Goal: Check status: Check status

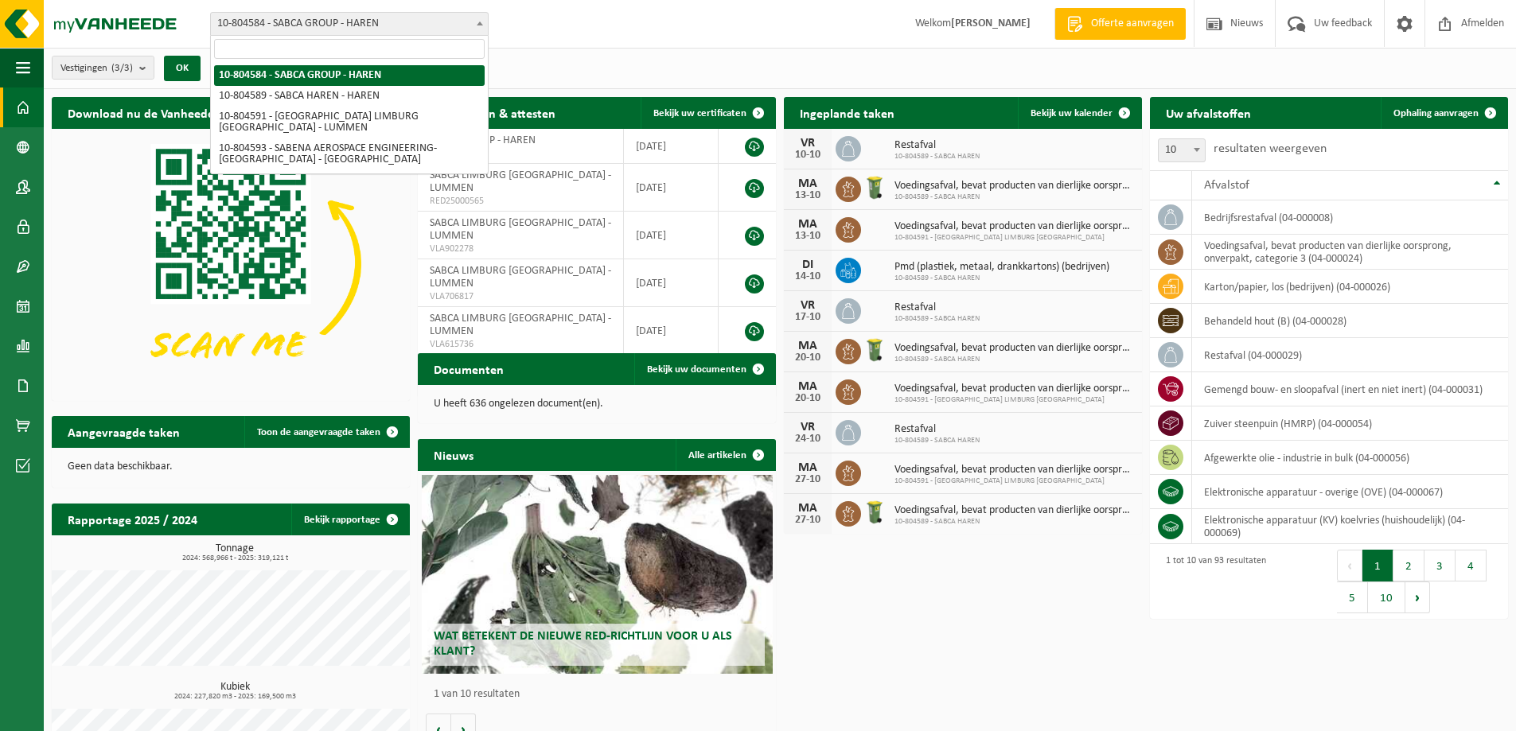
click at [476, 27] on span at bounding box center [480, 23] width 16 height 21
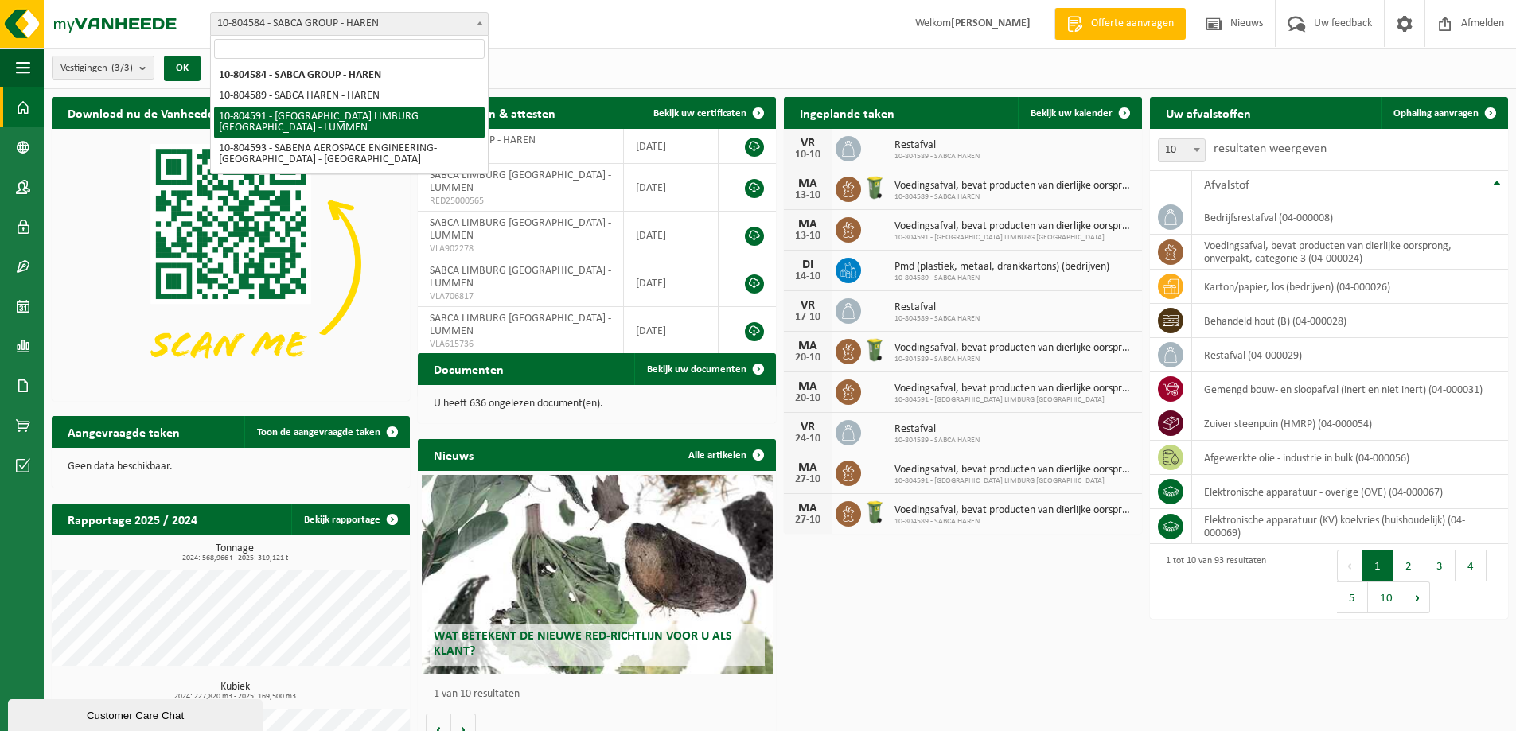
select select "34497"
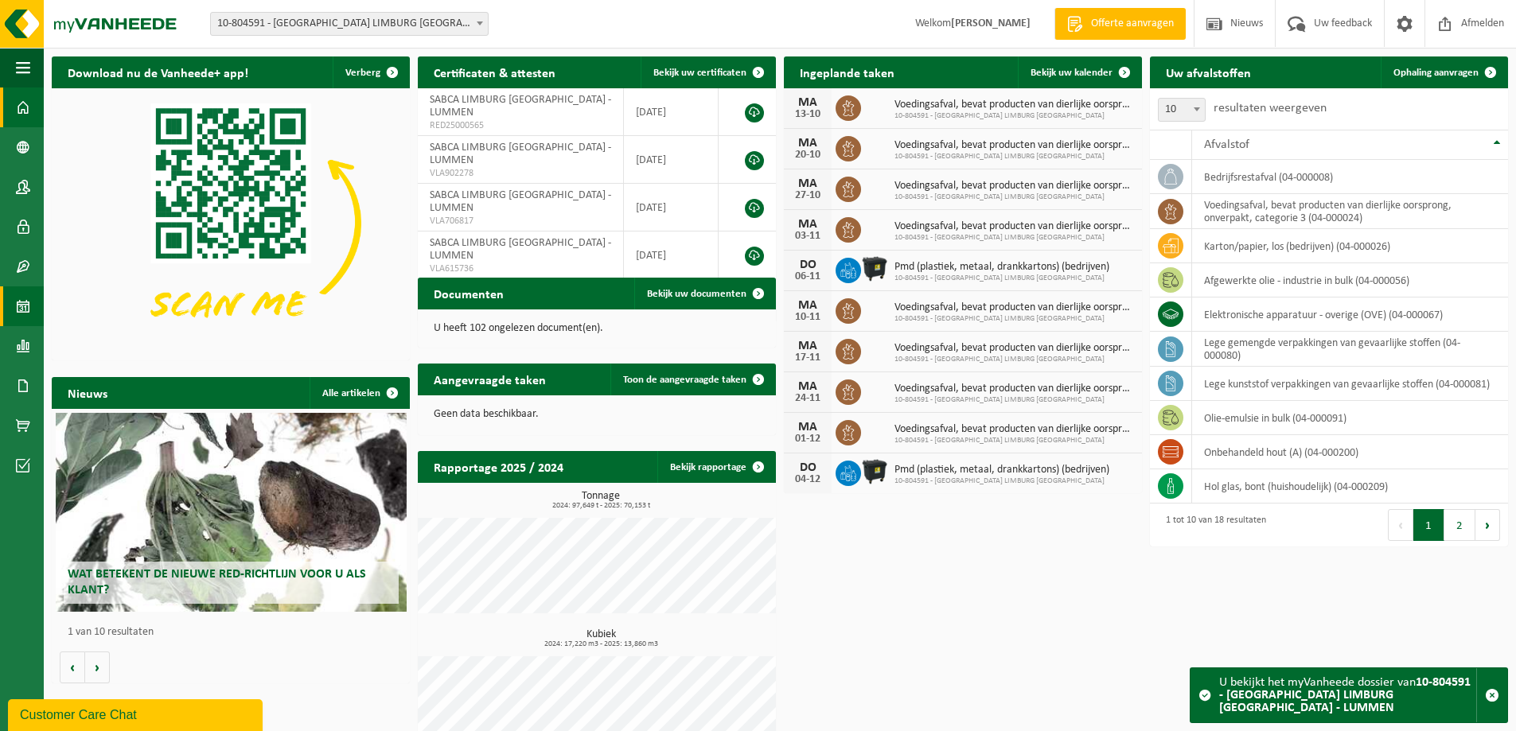
click at [31, 312] on link "Kalender" at bounding box center [22, 306] width 44 height 40
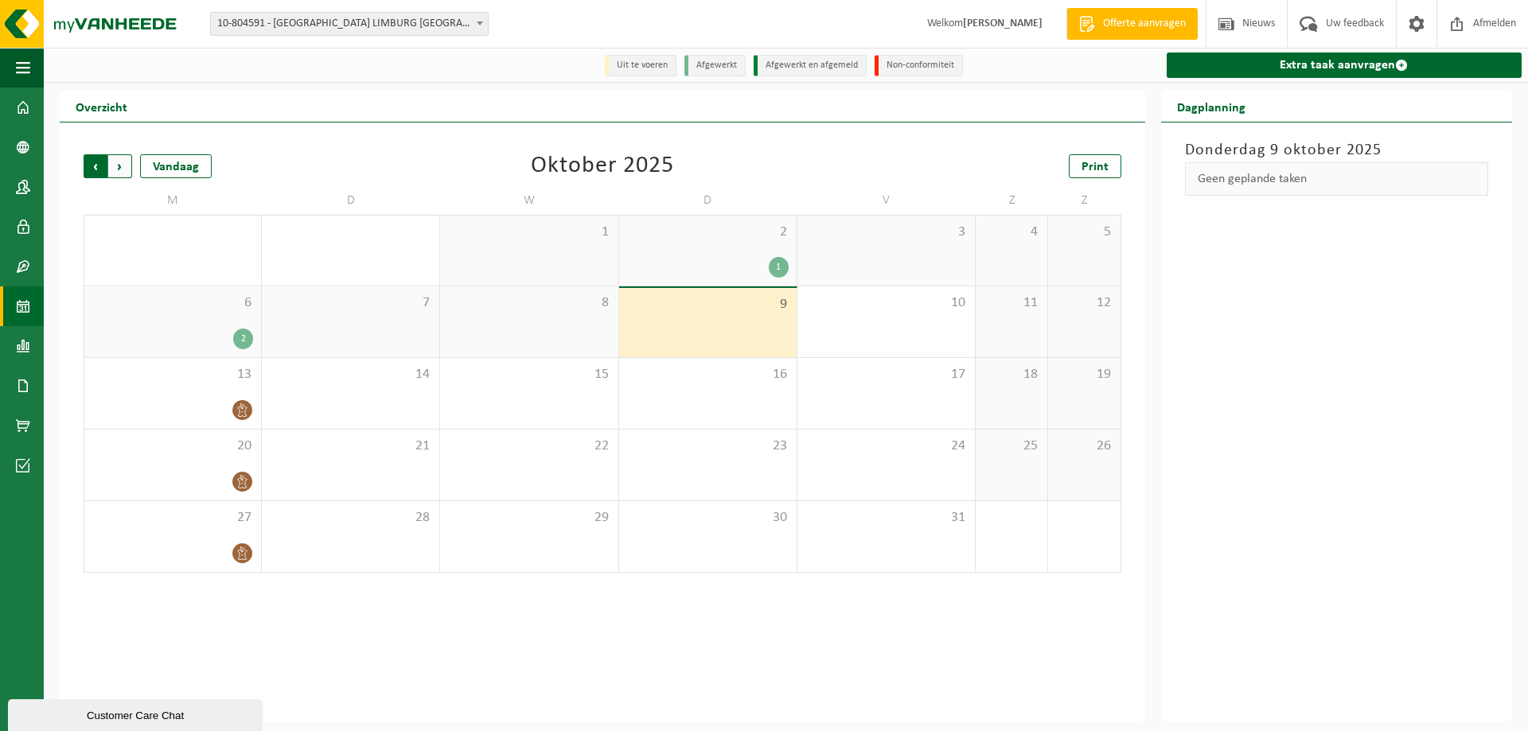
click at [122, 173] on span "Volgende" at bounding box center [120, 166] width 24 height 24
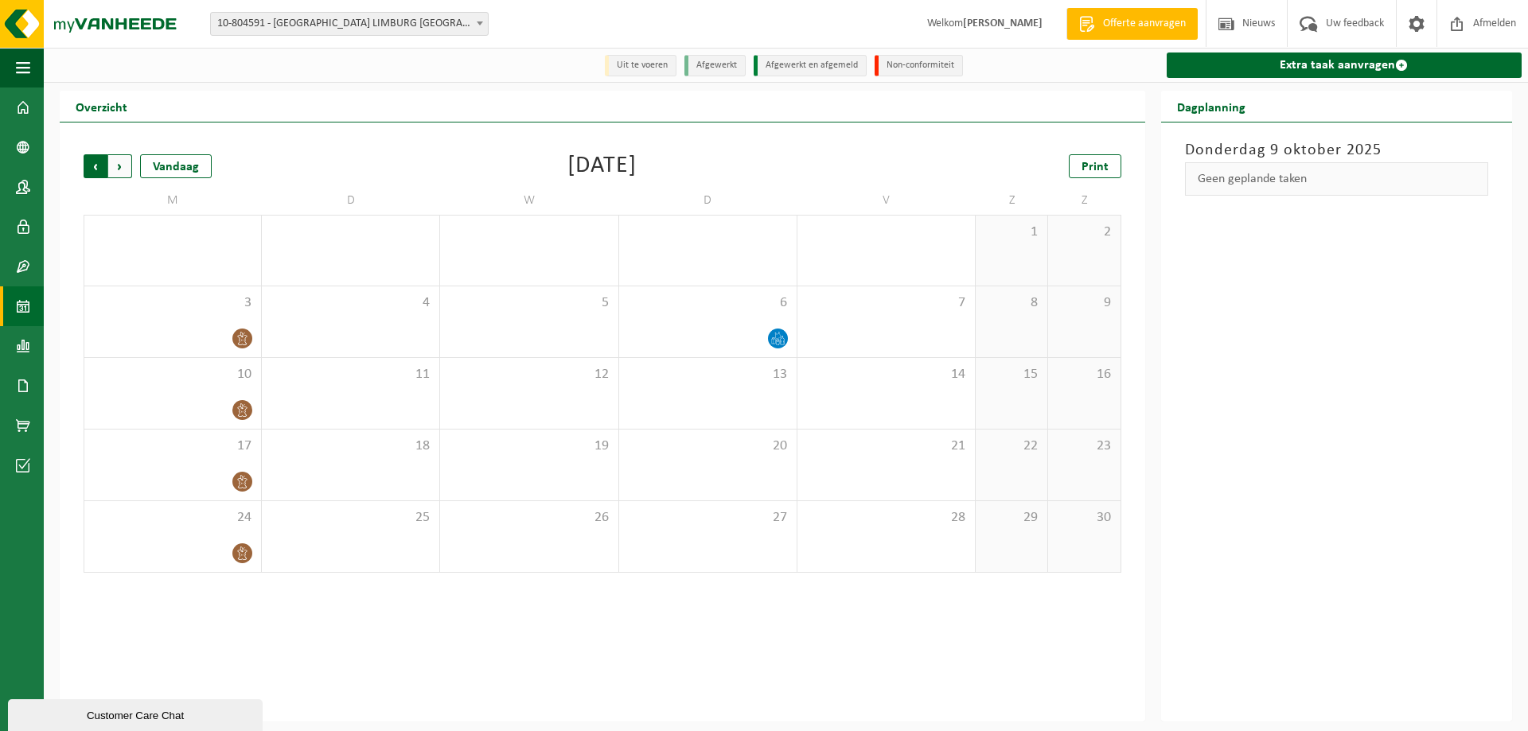
click at [115, 169] on span "Volgende" at bounding box center [120, 166] width 24 height 24
click at [95, 169] on span "Vorige" at bounding box center [96, 166] width 24 height 24
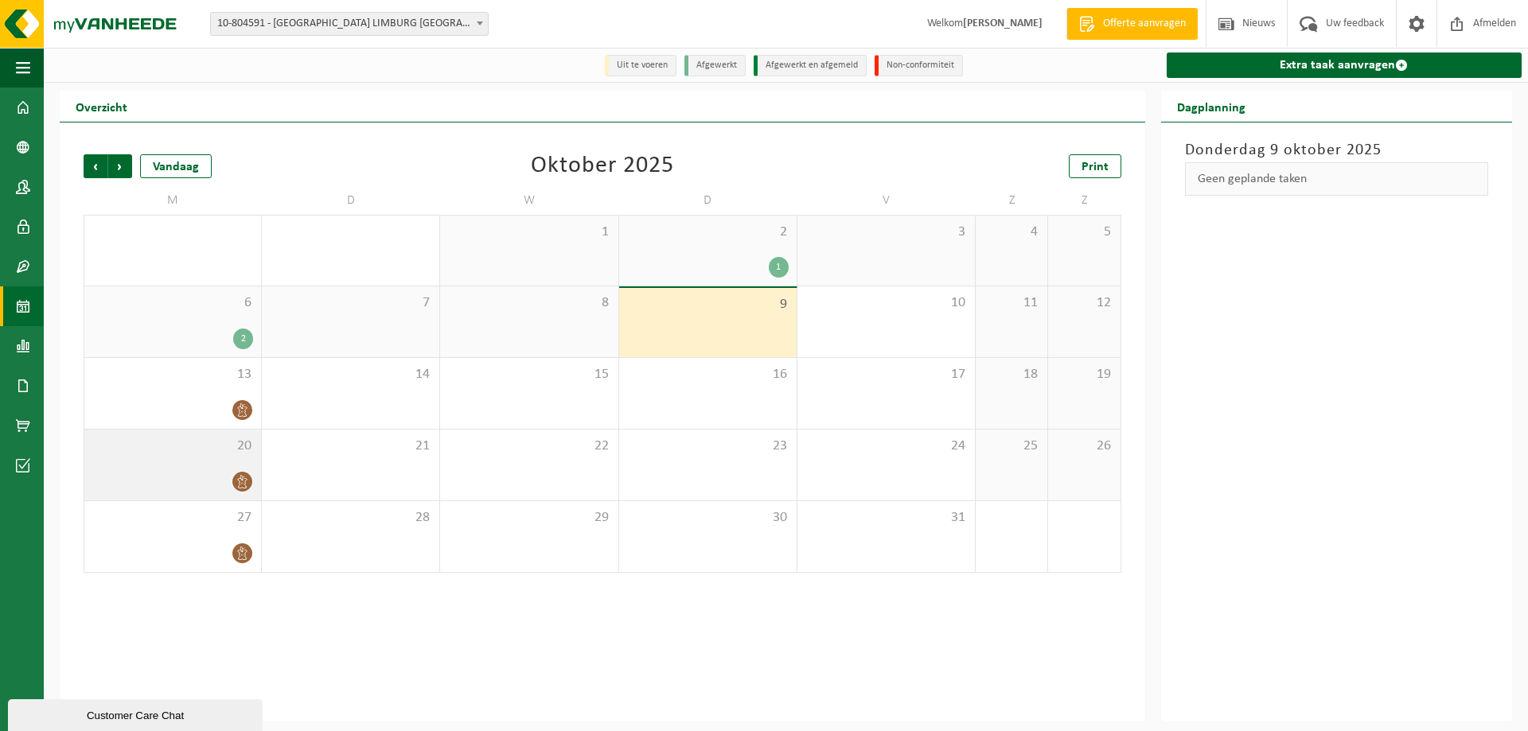
click at [203, 445] on span "20" at bounding box center [172, 447] width 161 height 18
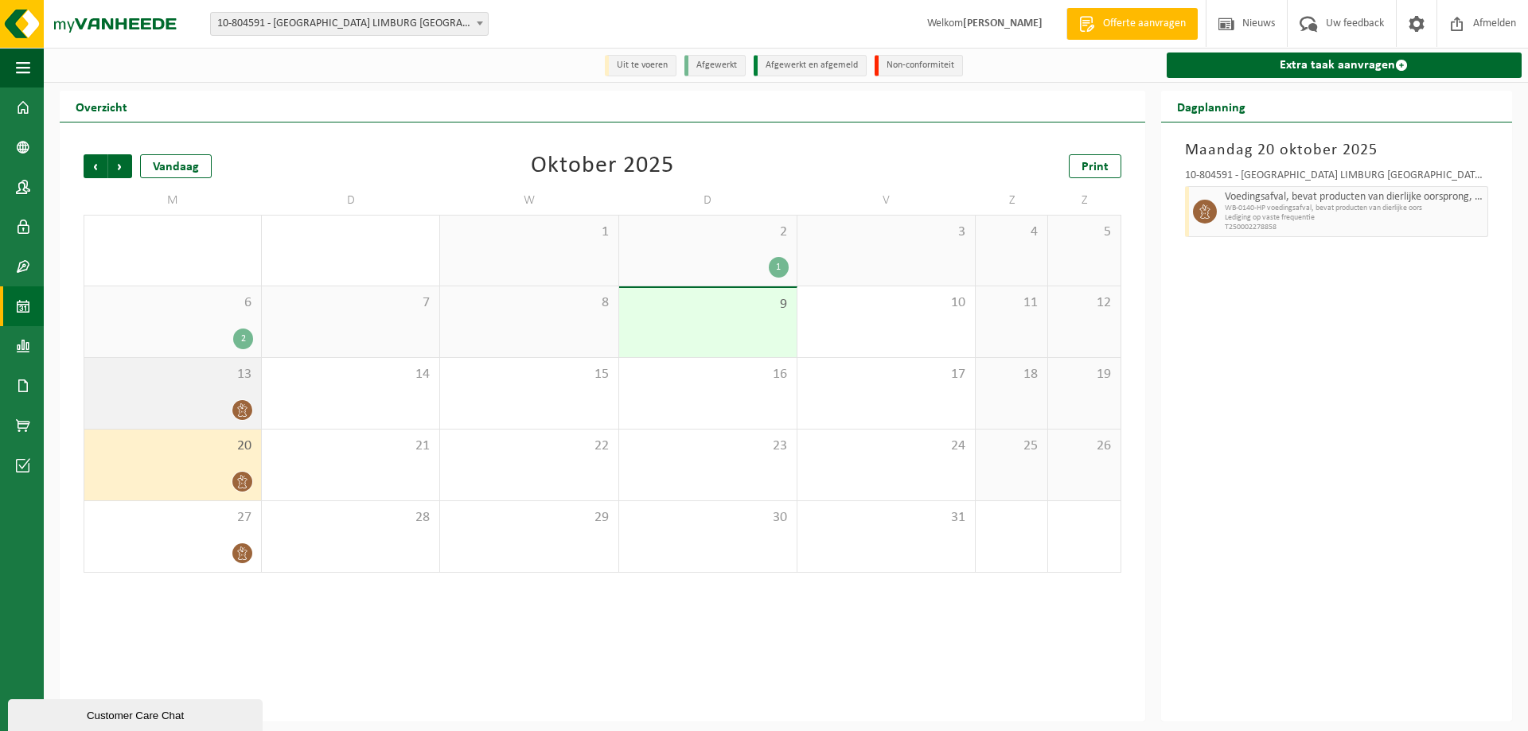
click at [215, 384] on span "13" at bounding box center [172, 375] width 161 height 18
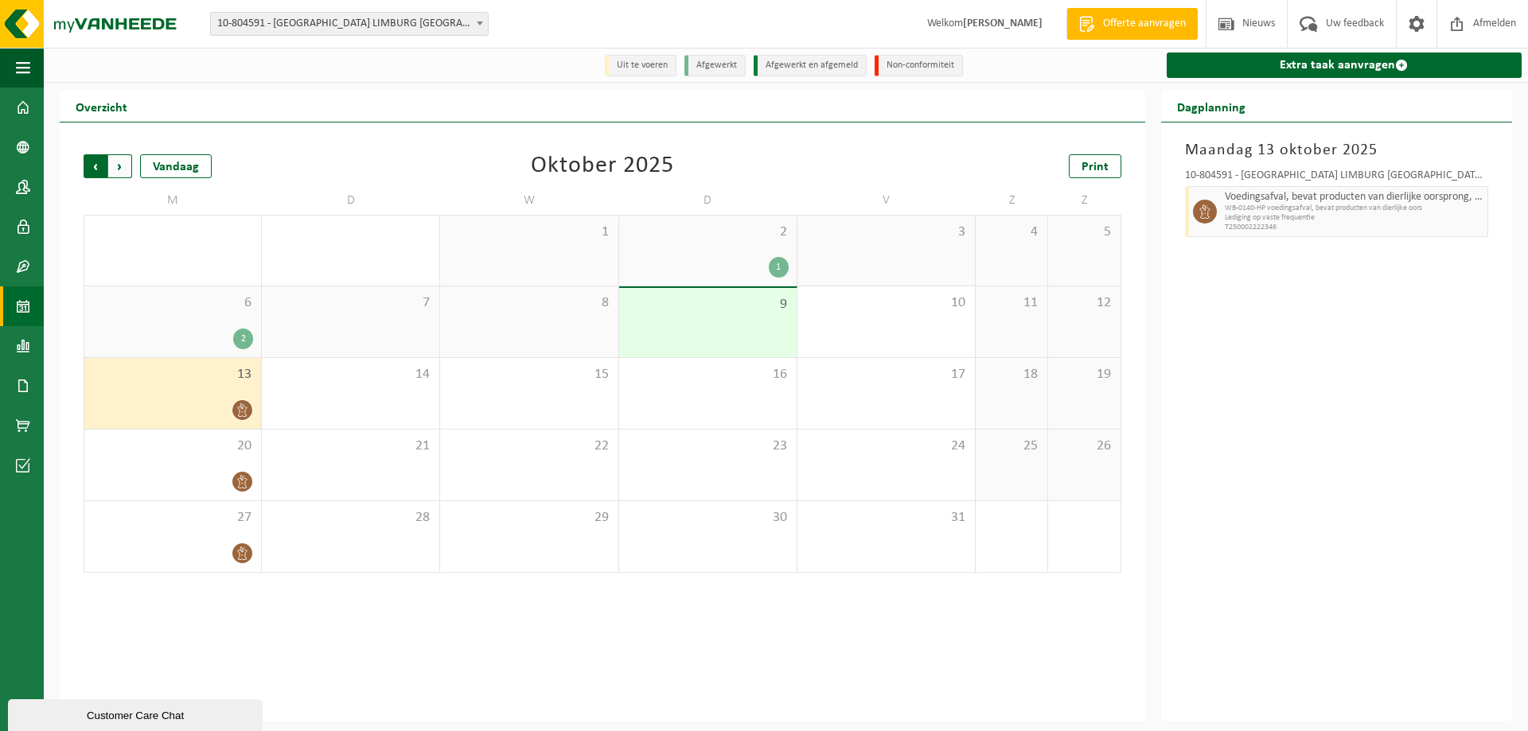
click at [128, 169] on span "Volgende" at bounding box center [120, 166] width 24 height 24
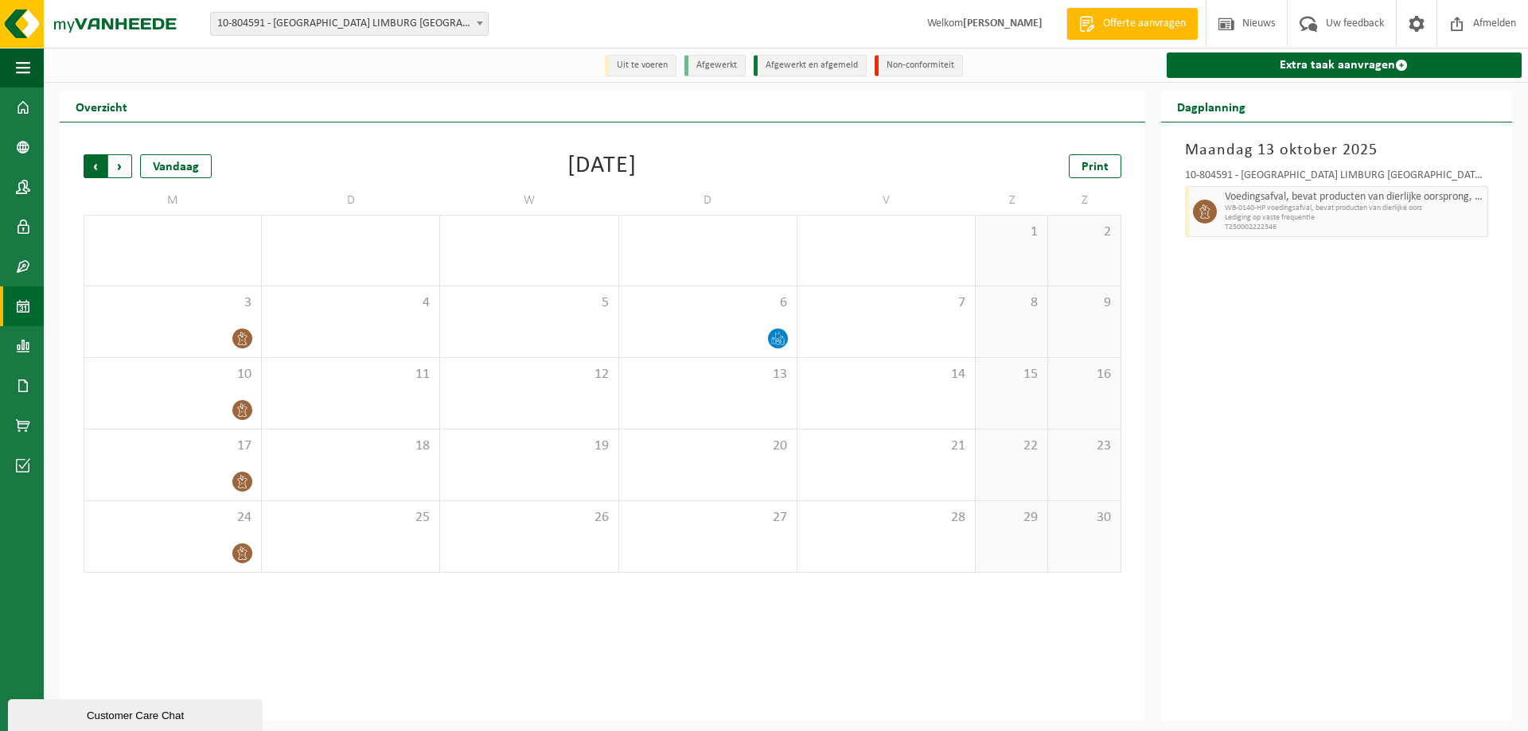
click at [123, 169] on span "Volgende" at bounding box center [120, 166] width 24 height 24
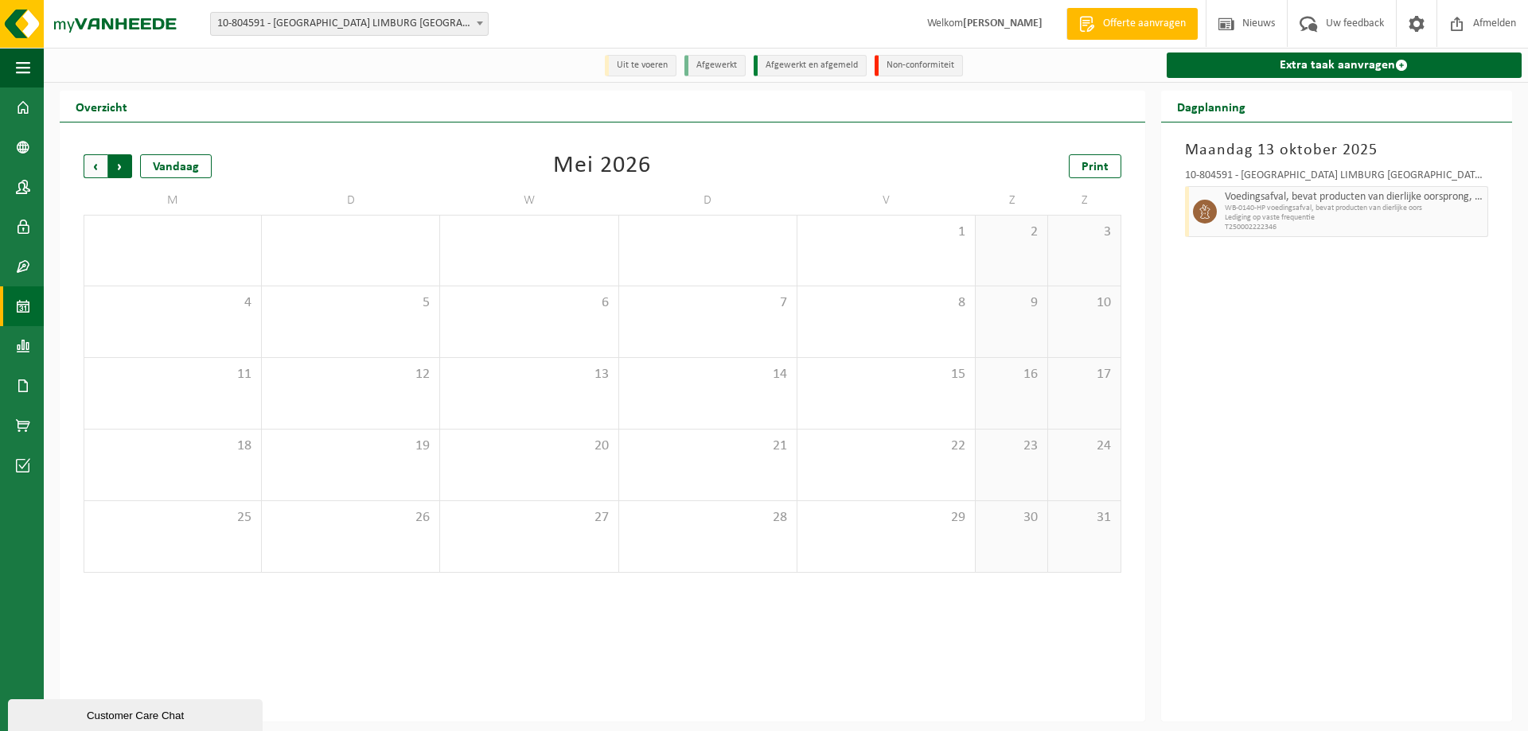
click at [105, 167] on span "Vorige" at bounding box center [96, 166] width 24 height 24
click at [189, 169] on div "Vandaag" at bounding box center [176, 166] width 72 height 24
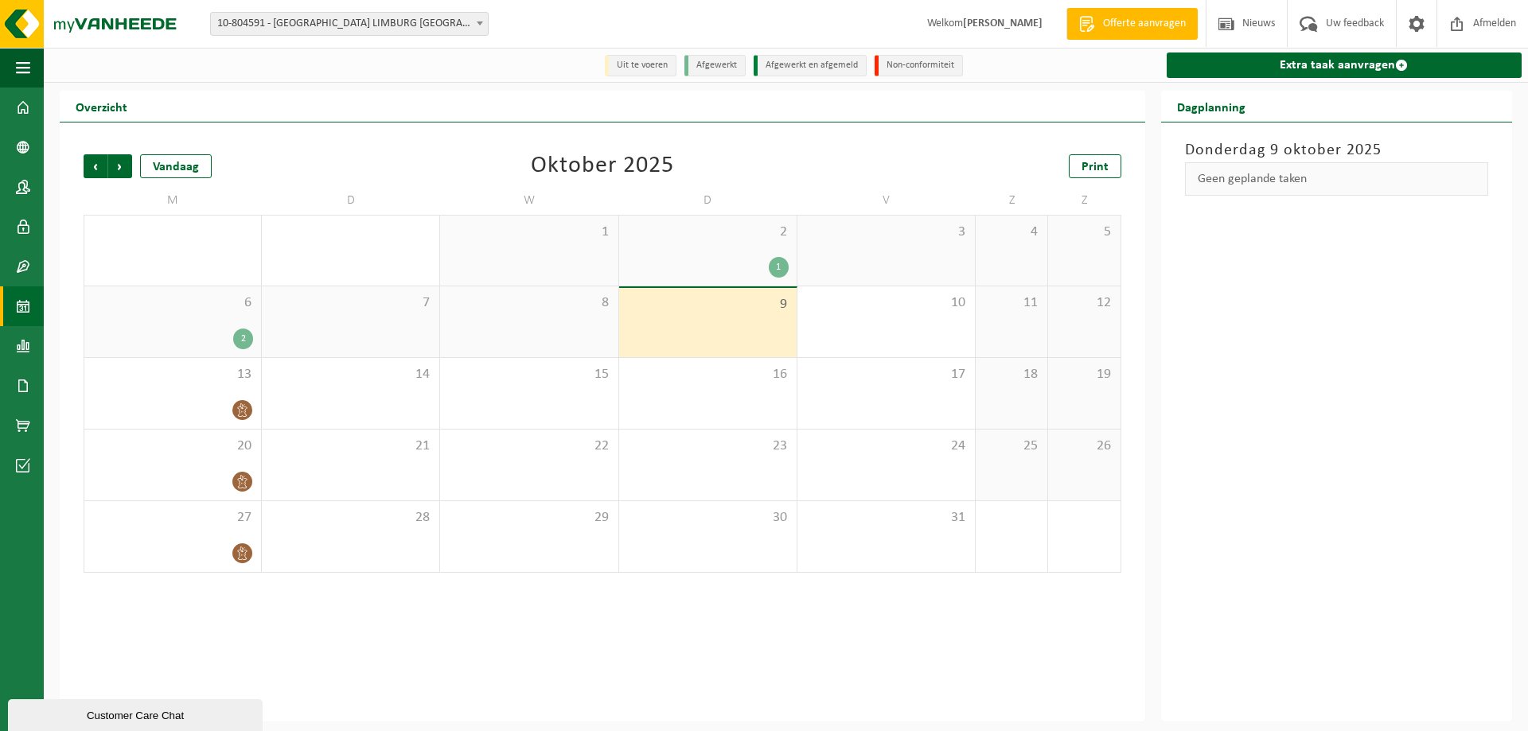
click at [326, 10] on div "Vestiging: 10-804584 - SABCA GROUP - HAREN 10-804589 - SABCA HAREN - HAREN 10-8…" at bounding box center [764, 24] width 1528 height 49
click at [325, 13] on span "10-804591 - [GEOGRAPHIC_DATA] LIMBURG [GEOGRAPHIC_DATA] - LUMMEN" at bounding box center [349, 24] width 277 height 22
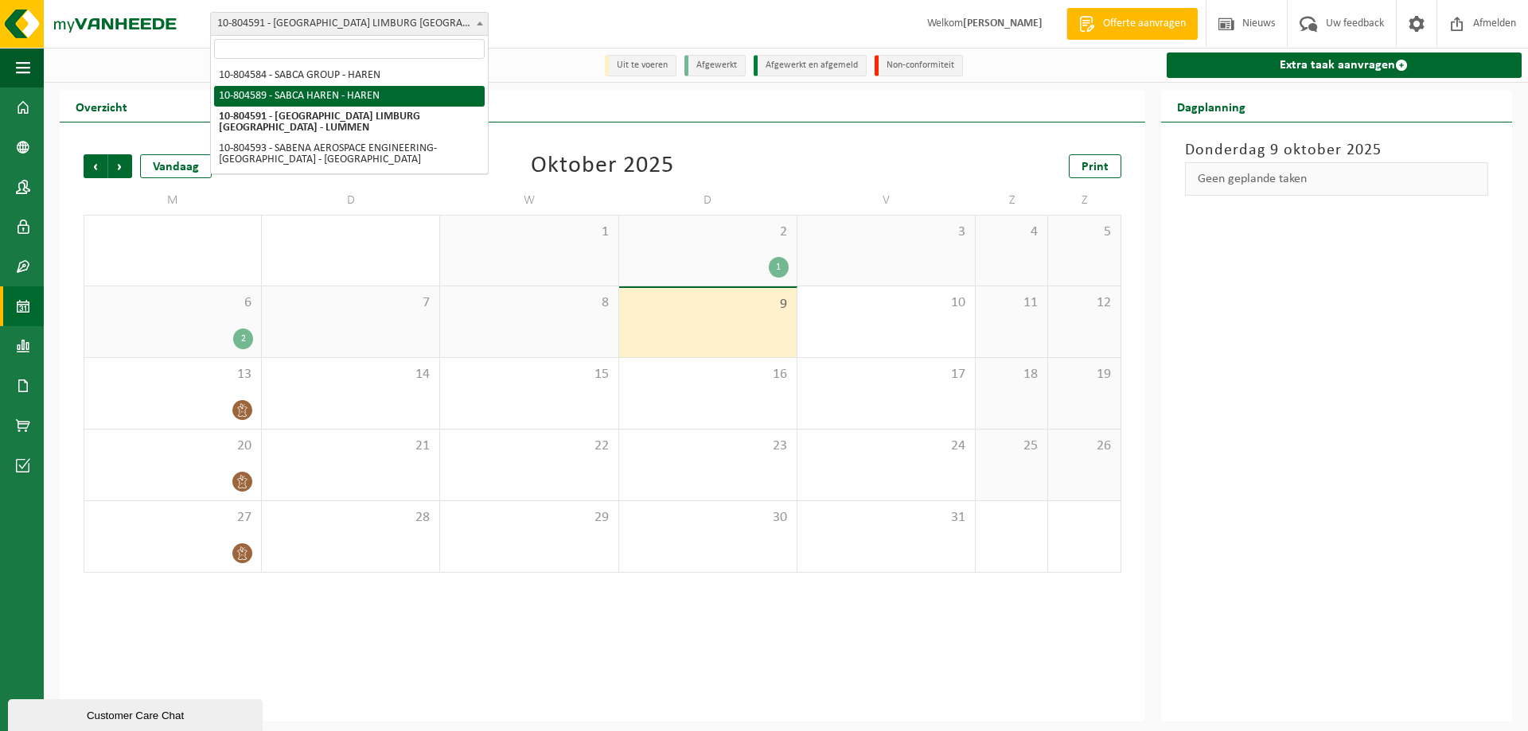
select select "34496"
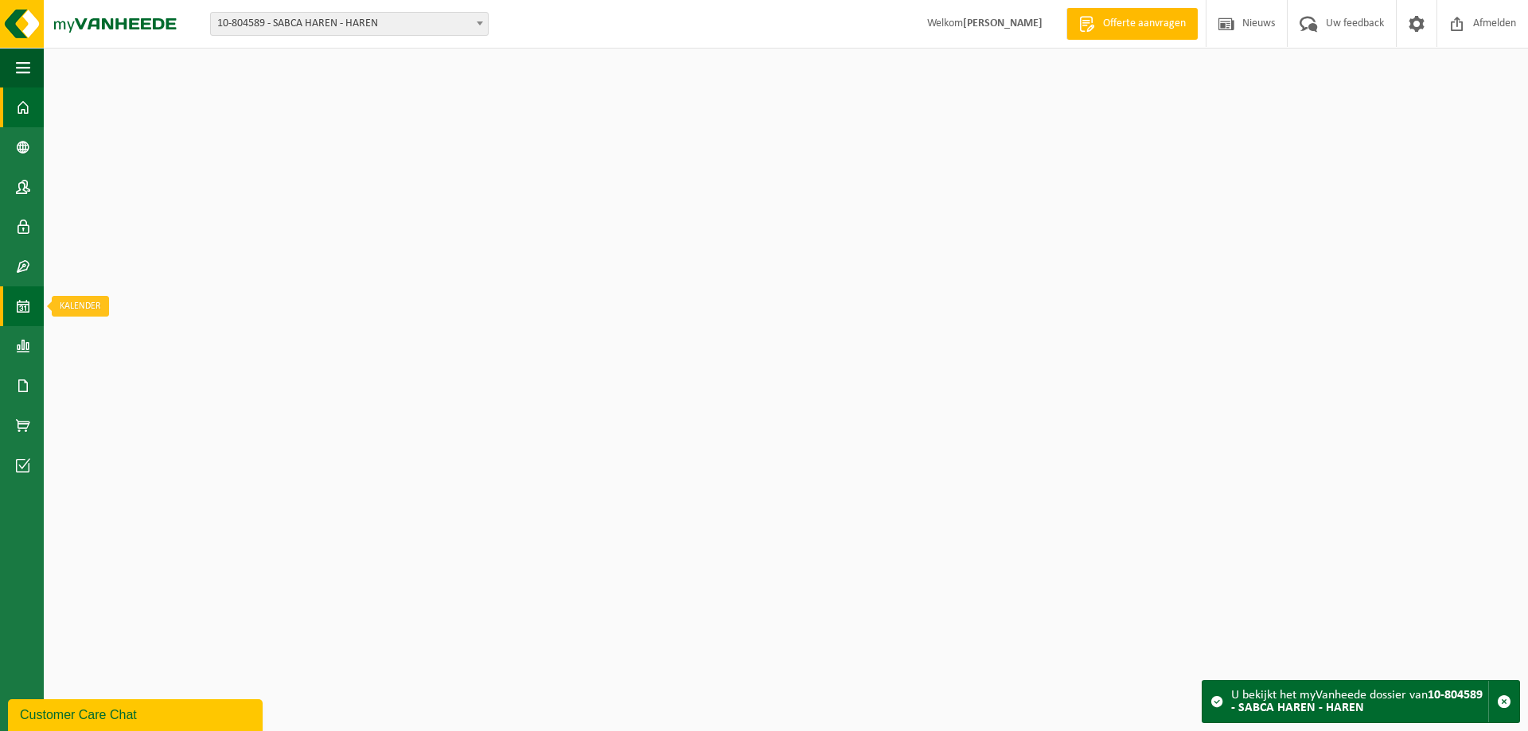
click at [29, 307] on span at bounding box center [23, 306] width 14 height 40
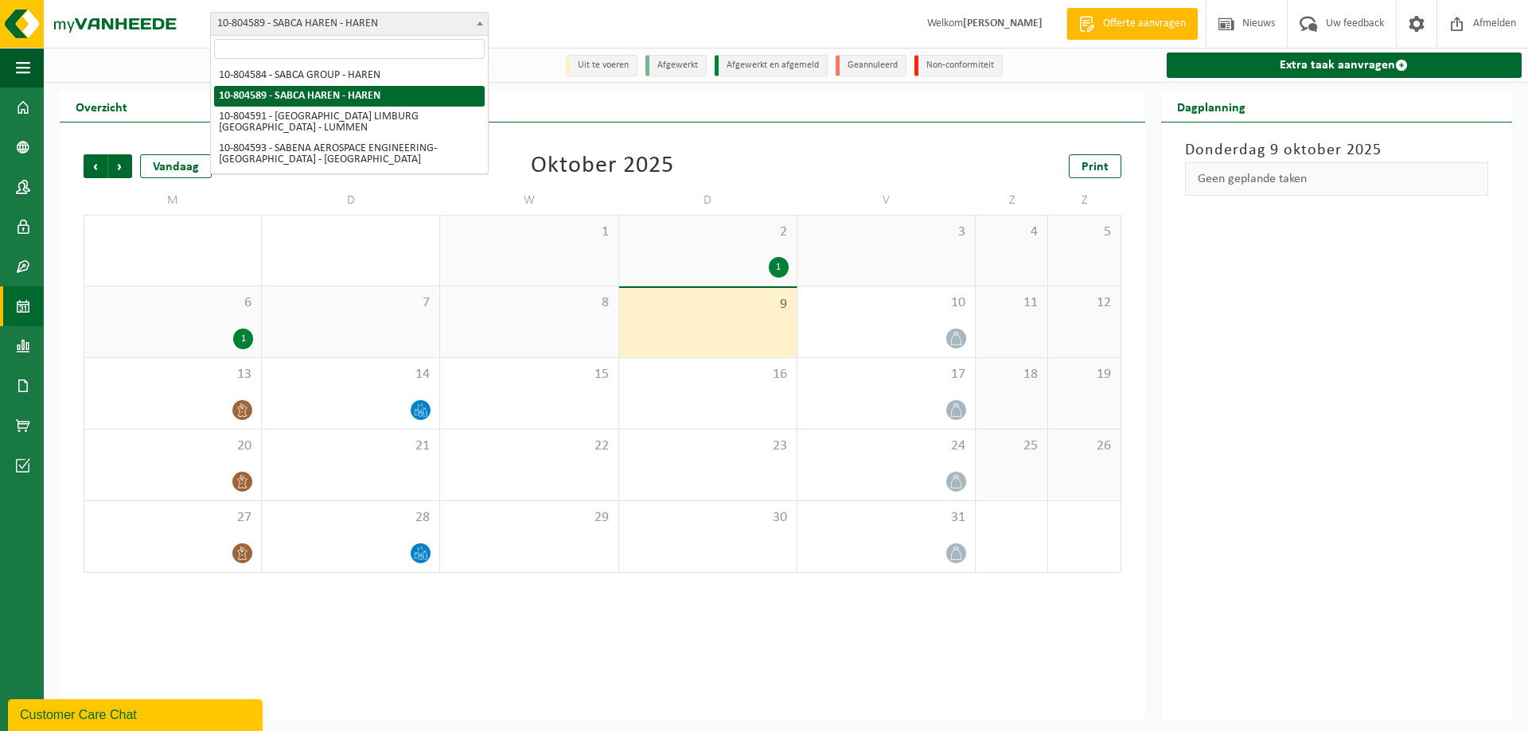
click at [469, 30] on span "10-804589 - SABCA HAREN - HAREN" at bounding box center [349, 24] width 277 height 22
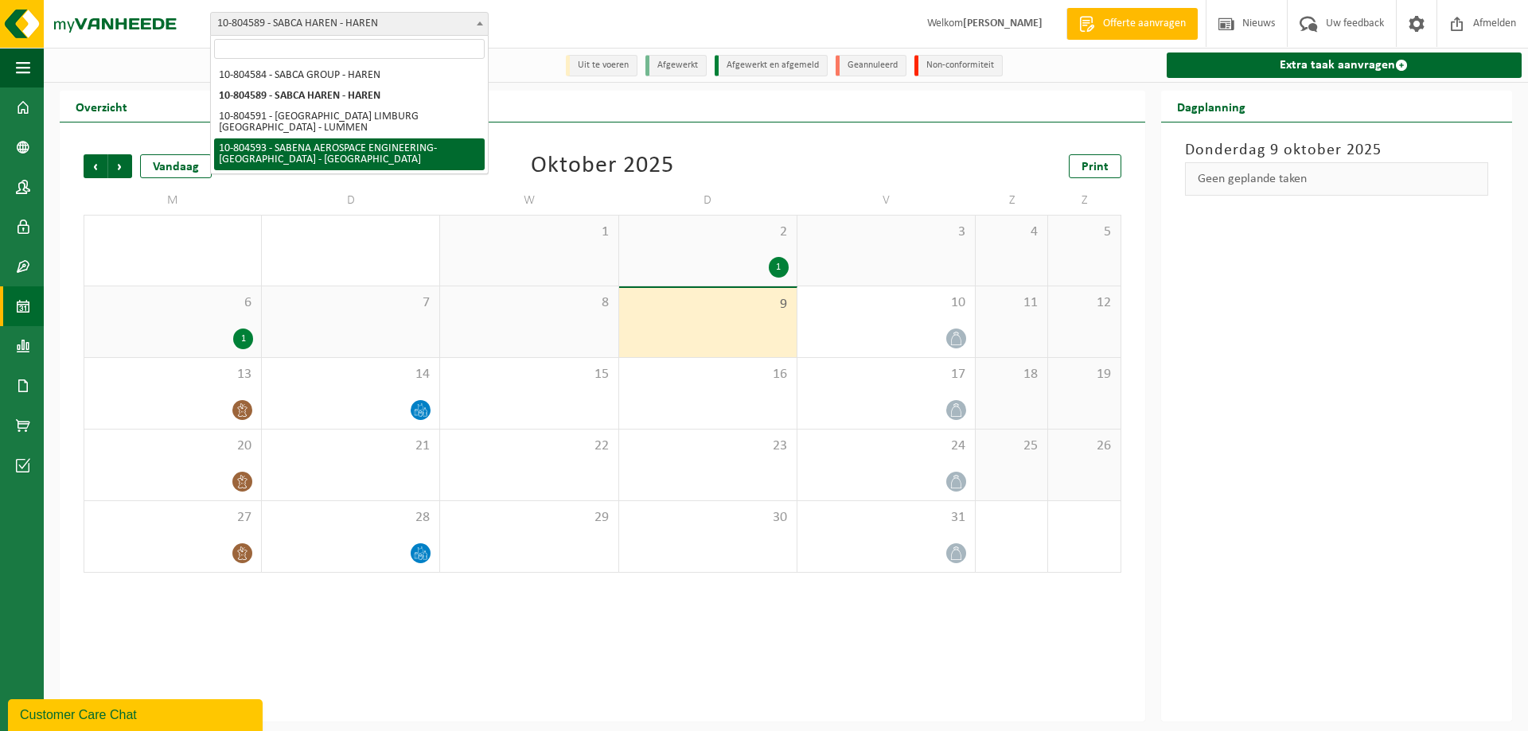
select select "34498"
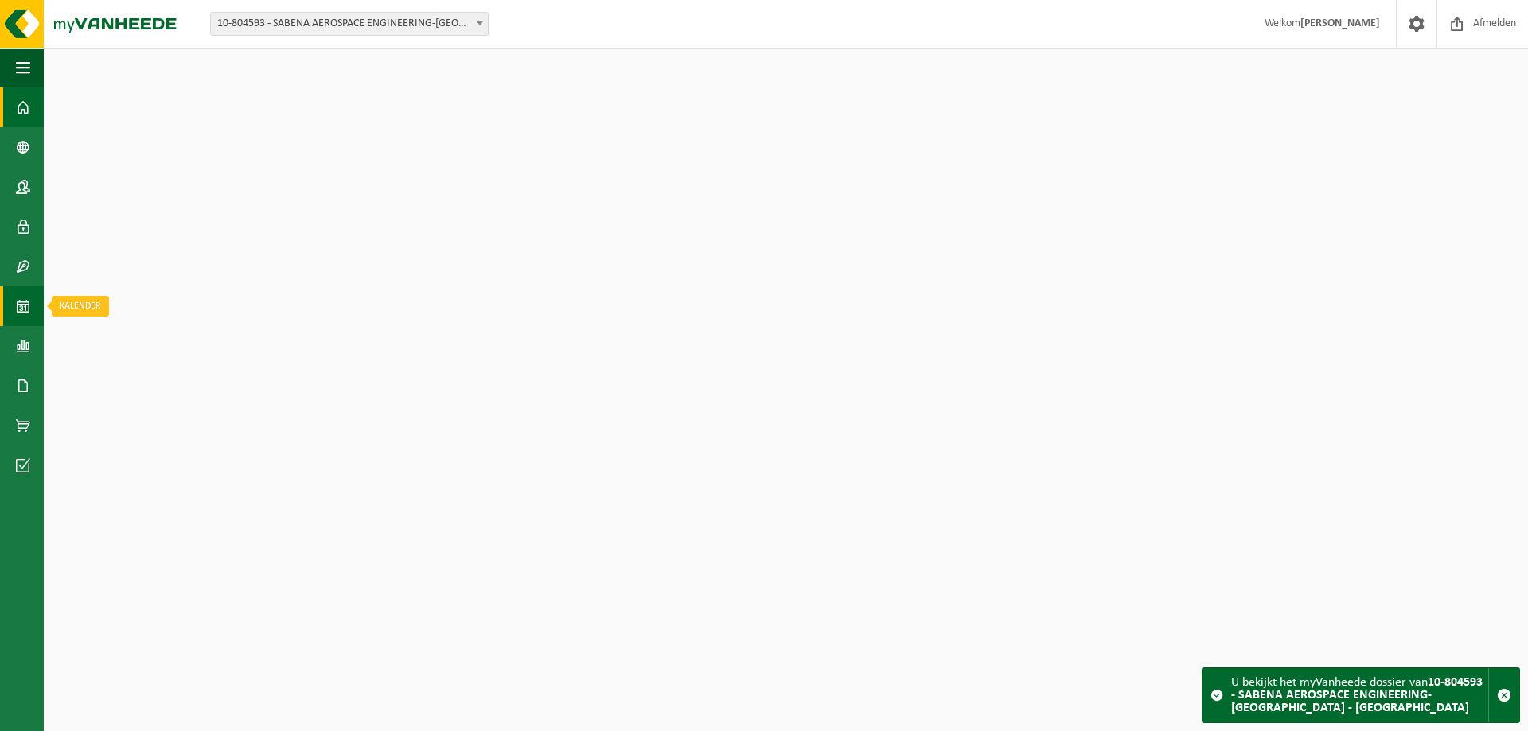
click at [29, 306] on span at bounding box center [23, 306] width 14 height 40
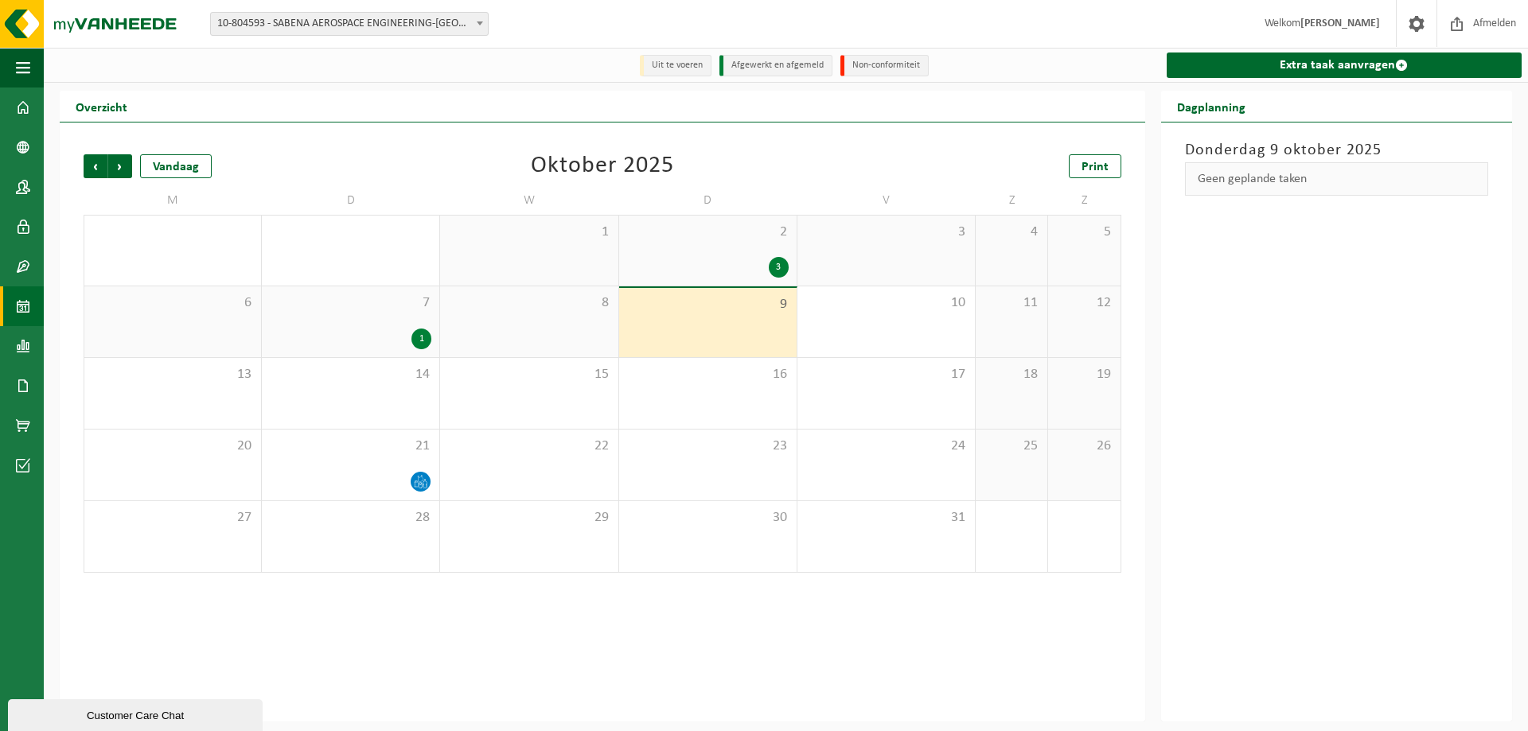
click at [411, 29] on span "10-804593 - SABENA AEROSPACE ENGINEERING-[GEOGRAPHIC_DATA] - [GEOGRAPHIC_DATA]" at bounding box center [349, 24] width 277 height 22
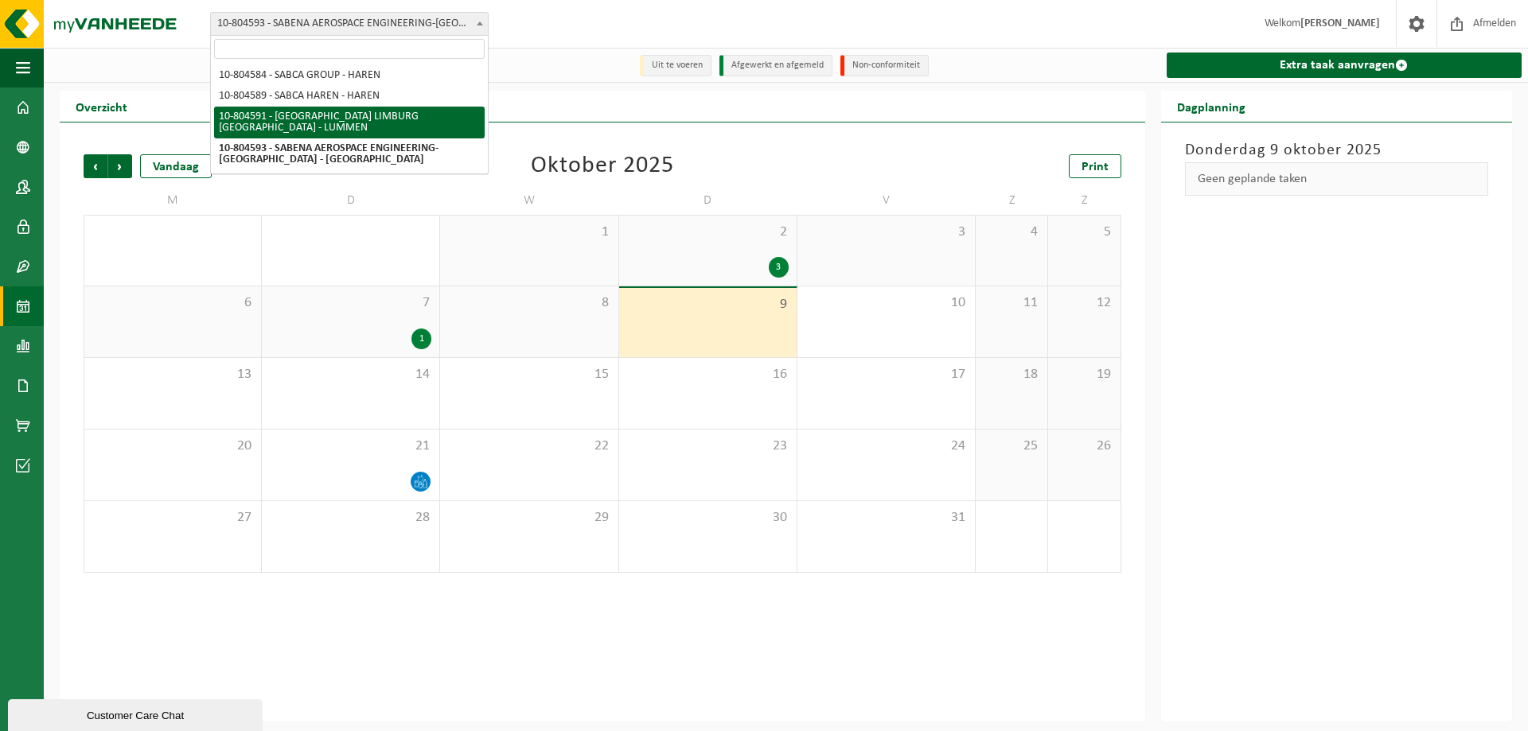
select select "34497"
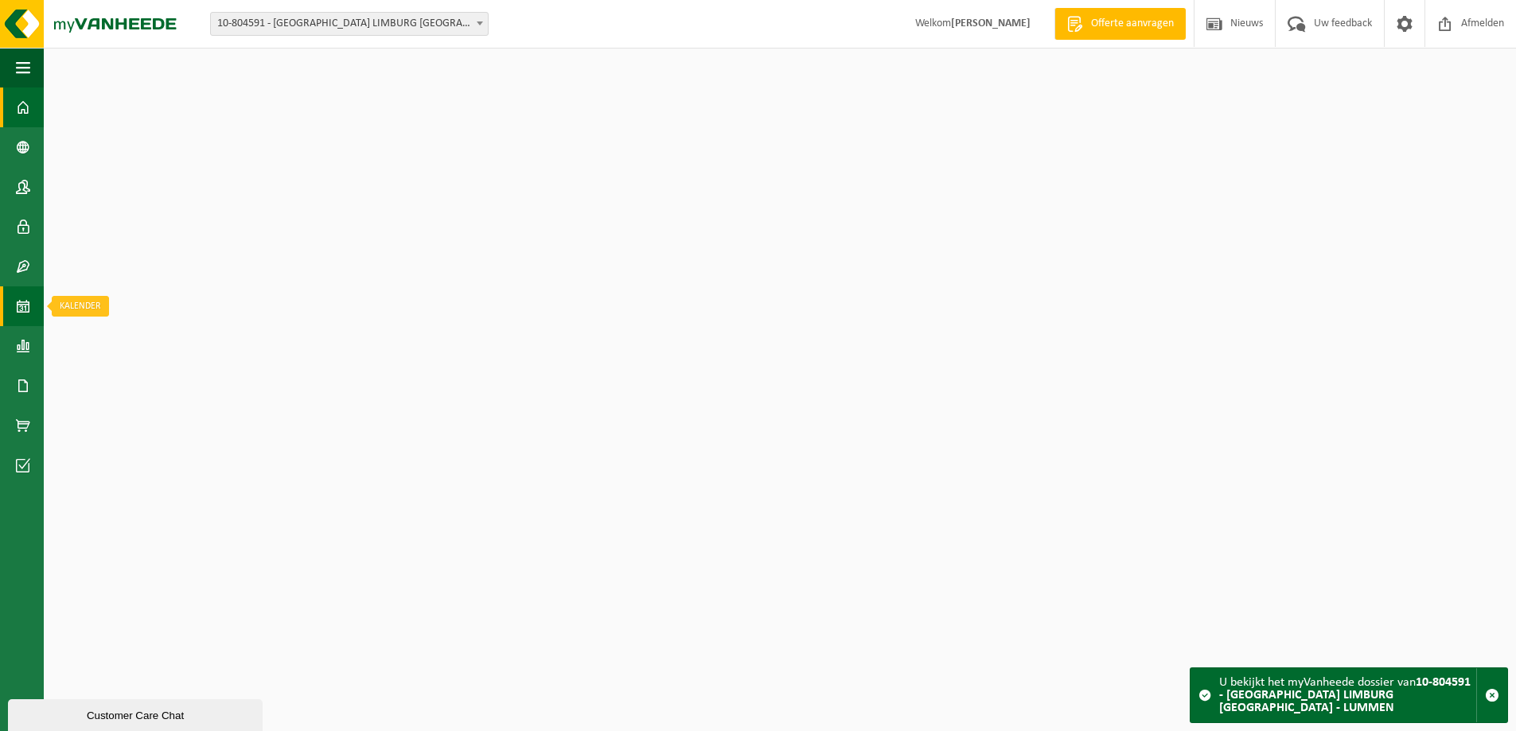
click at [21, 295] on span at bounding box center [23, 306] width 14 height 40
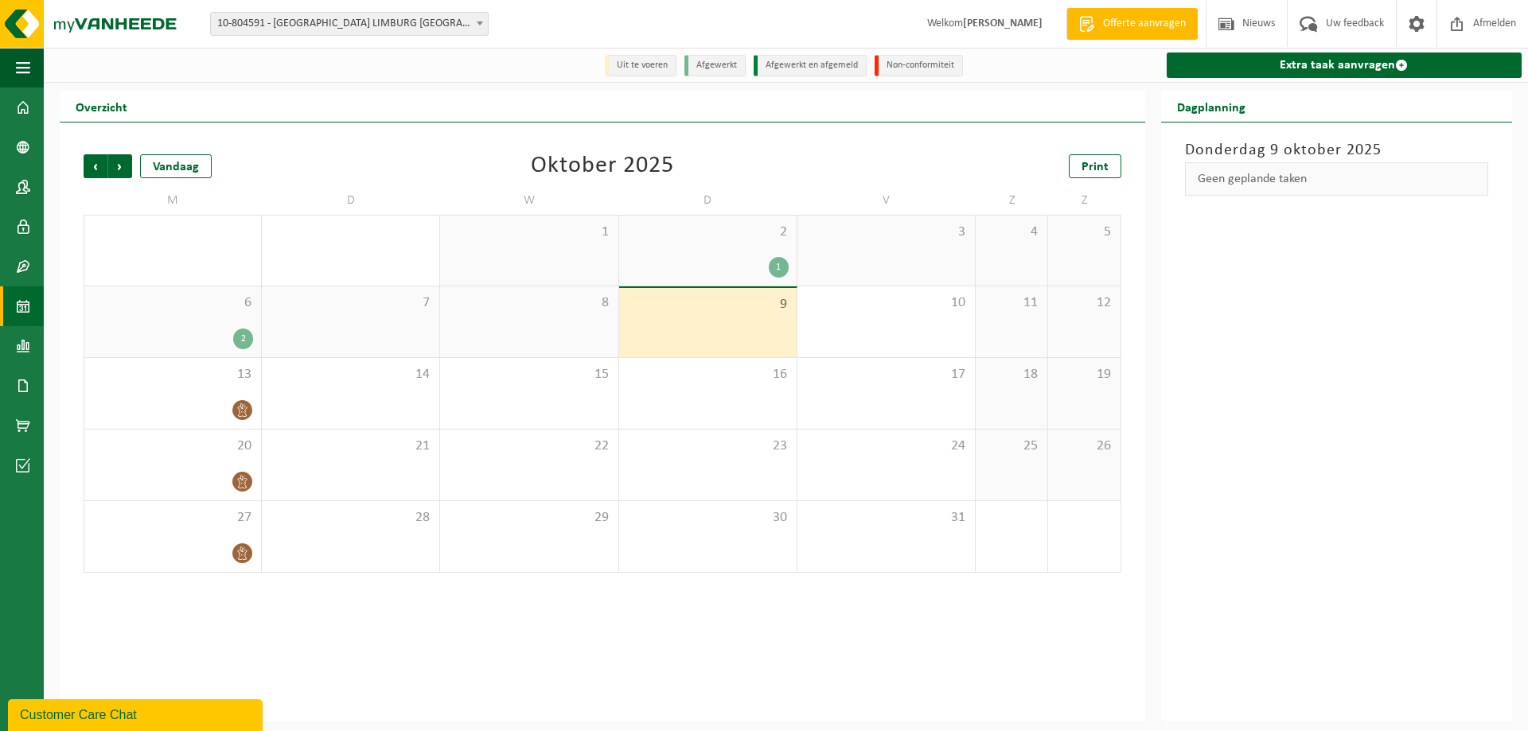
click at [146, 333] on div "2" at bounding box center [172, 339] width 161 height 21
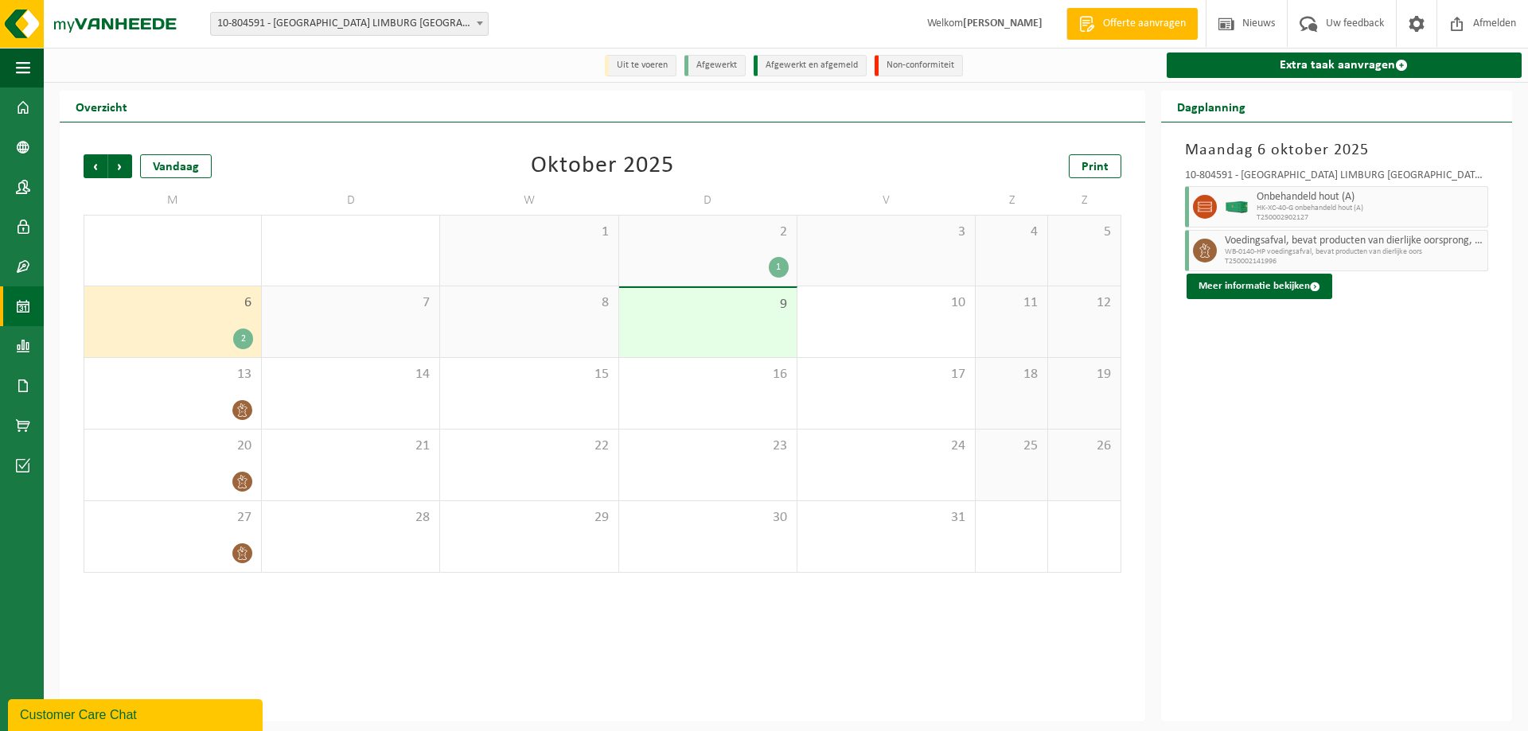
click at [306, 29] on span "10-804591 - [GEOGRAPHIC_DATA] LIMBURG [GEOGRAPHIC_DATA] - LUMMEN" at bounding box center [349, 24] width 277 height 22
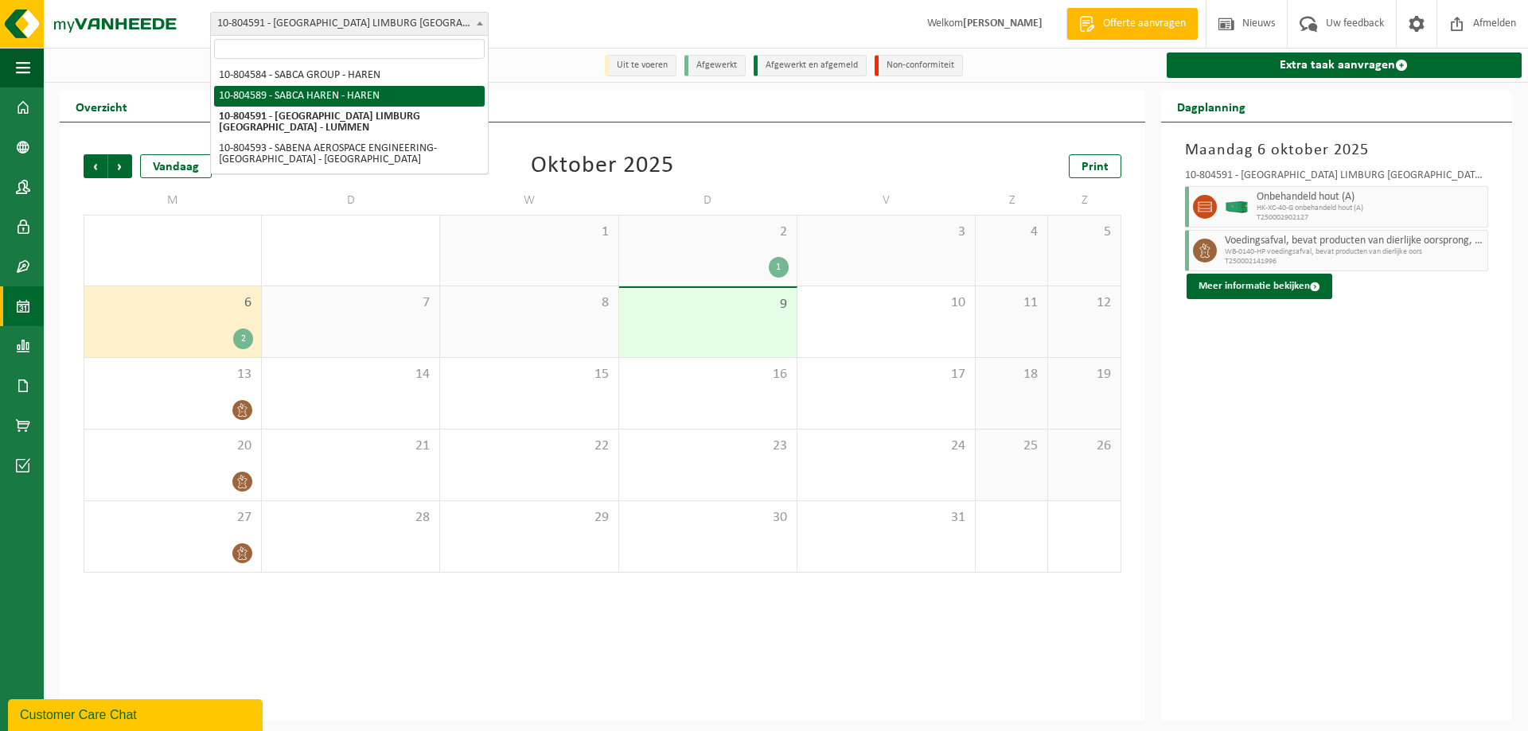
select select "34496"
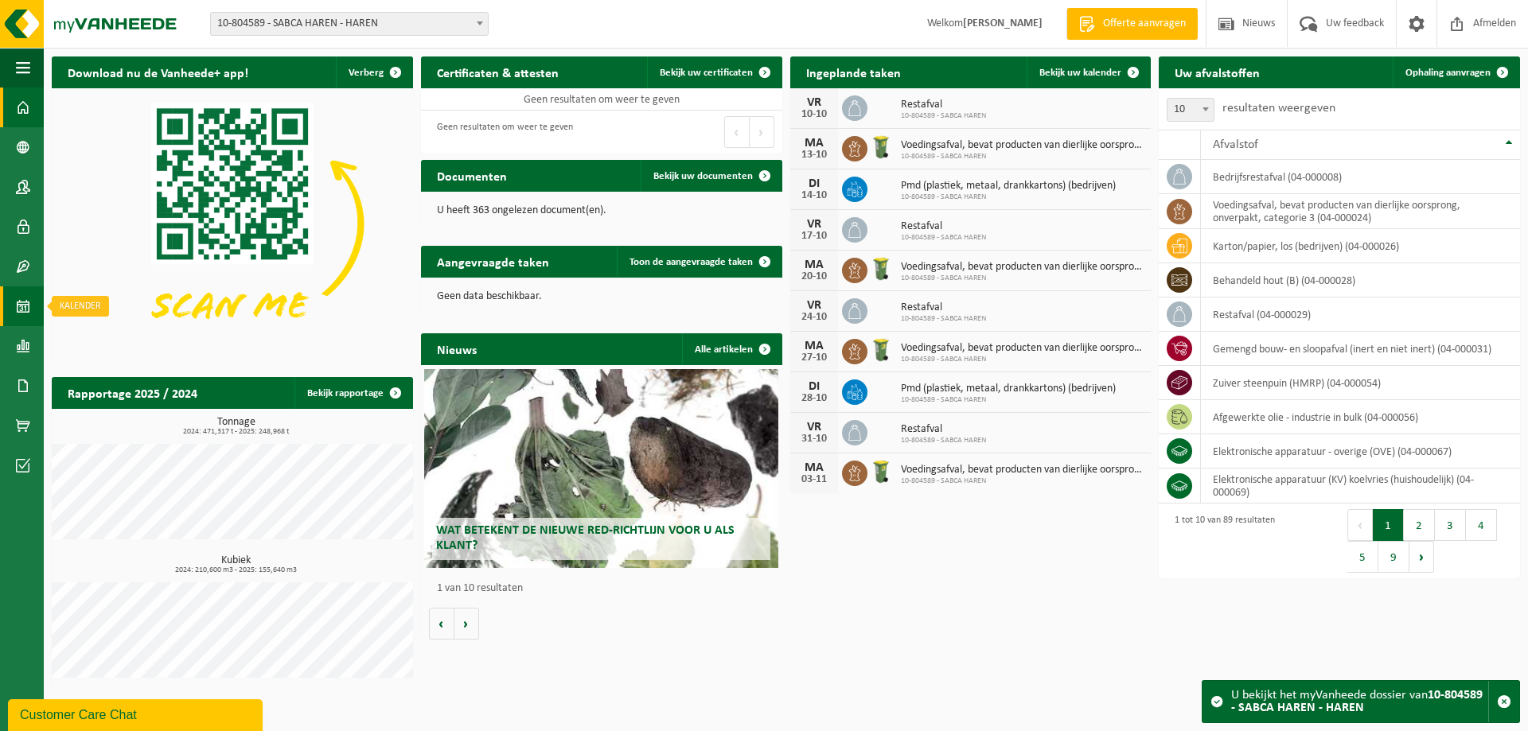
click at [21, 306] on span at bounding box center [23, 306] width 14 height 40
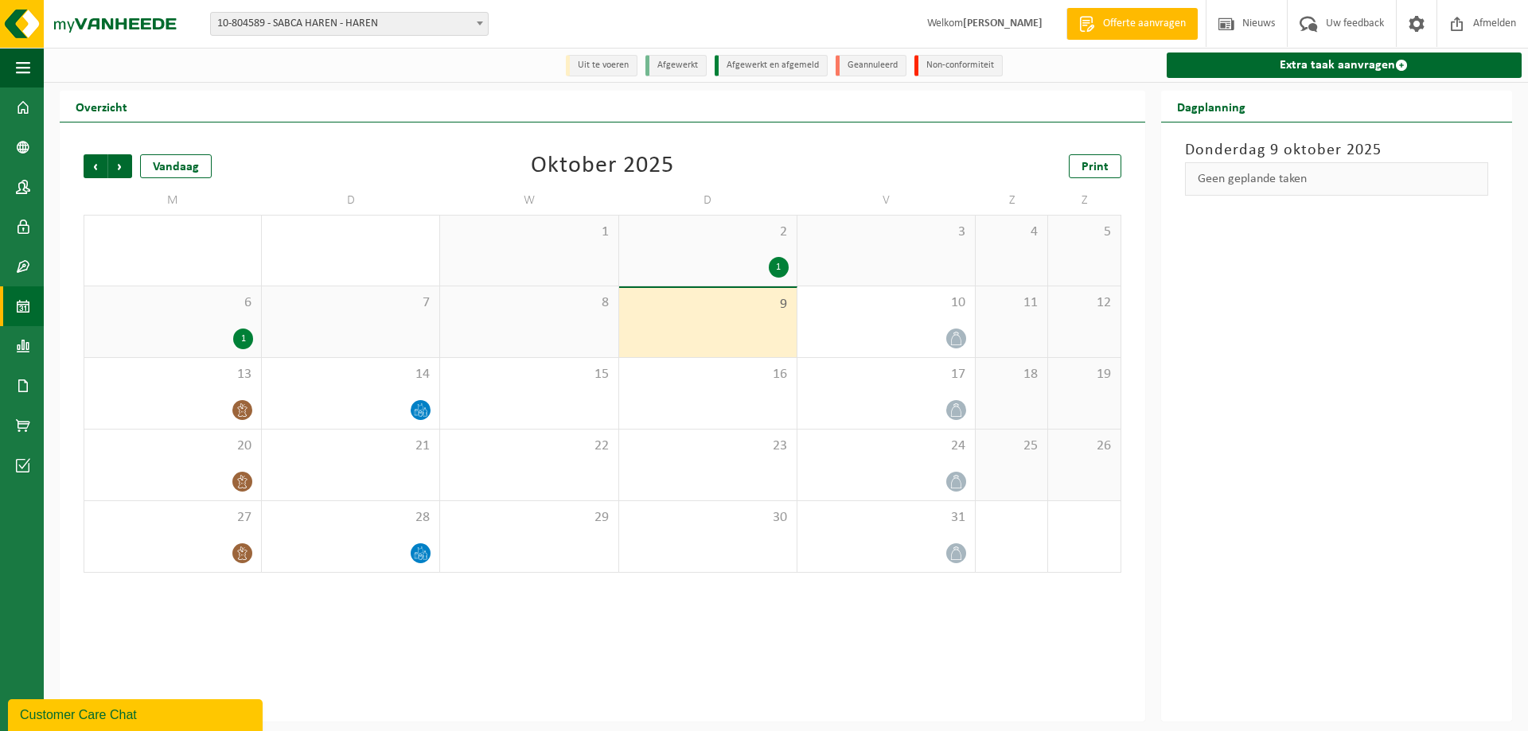
click at [184, 319] on div "6 1" at bounding box center [172, 321] width 177 height 71
